Goal: Check status: Check status

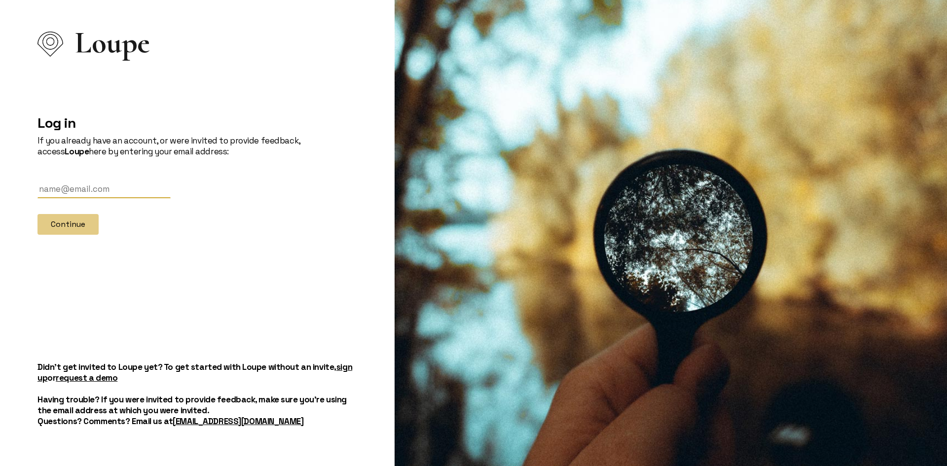
click at [63, 184] on input "text" at bounding box center [104, 190] width 133 height 18
type input "[EMAIL_ADDRESS][DOMAIN_NAME]"
click at [81, 226] on button "Continue" at bounding box center [68, 224] width 61 height 21
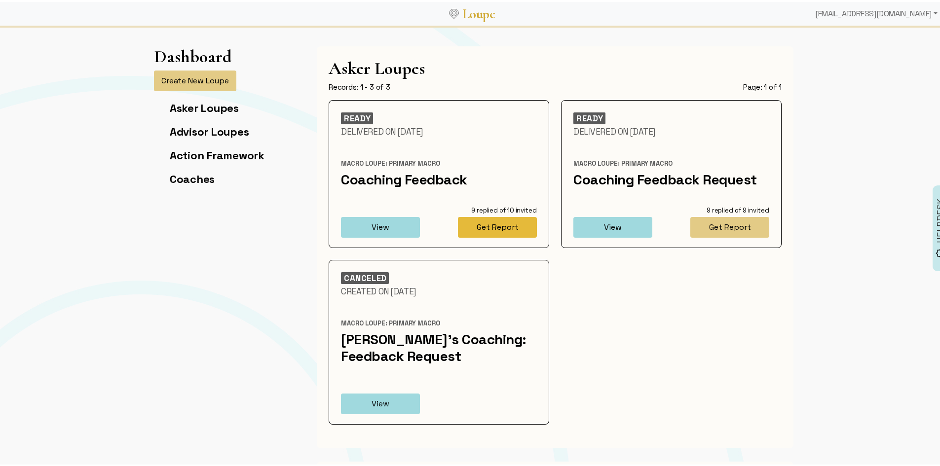
click at [482, 228] on button "Get Report" at bounding box center [497, 225] width 79 height 21
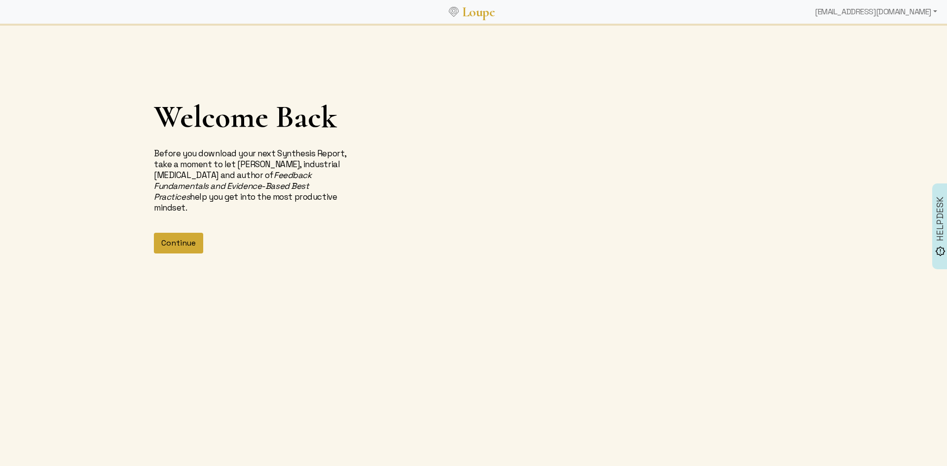
click at [185, 233] on button "Continue" at bounding box center [178, 243] width 49 height 21
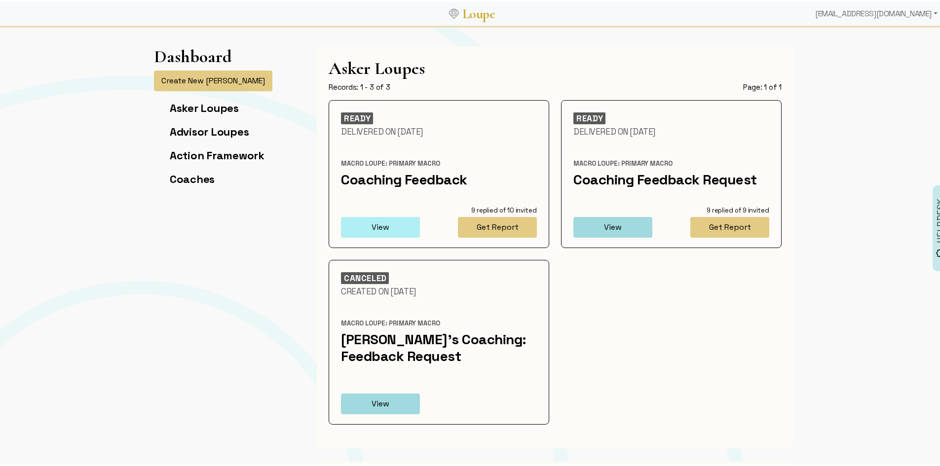
click at [382, 224] on button "View" at bounding box center [380, 225] width 79 height 21
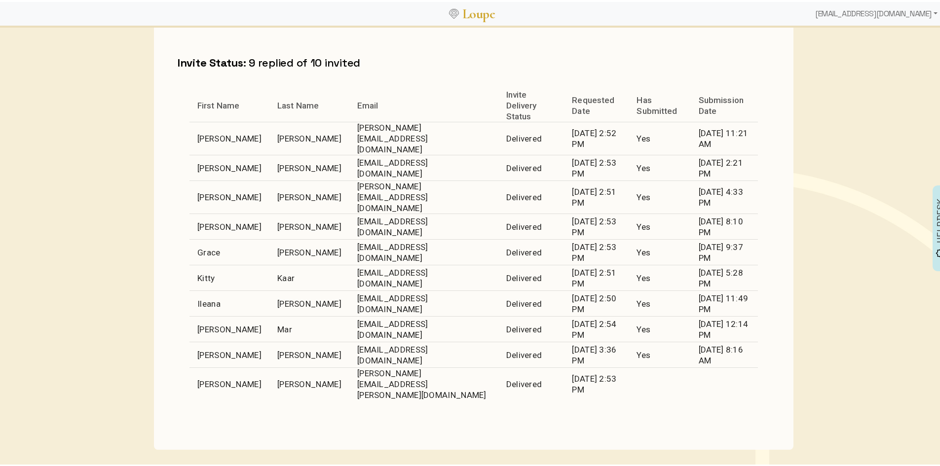
scroll to position [345, 0]
